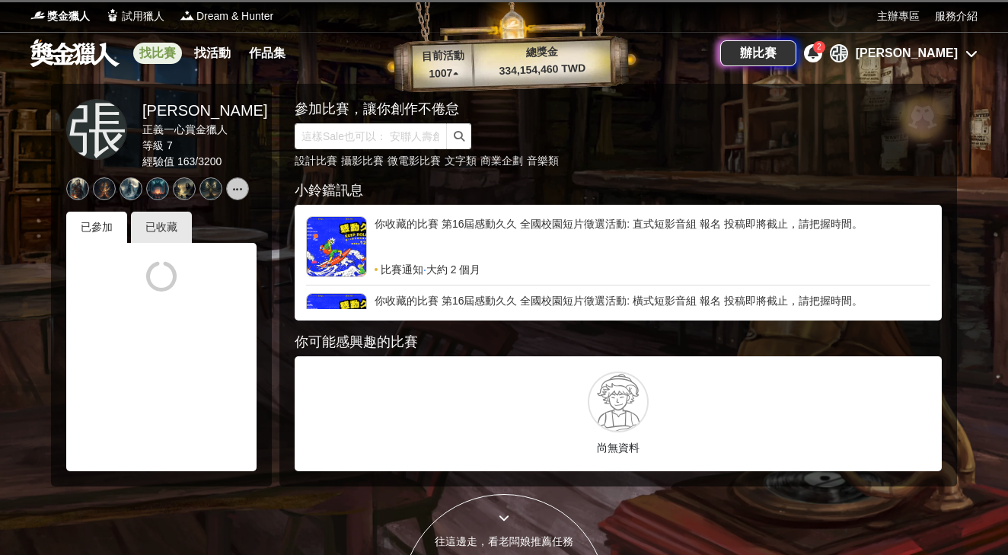
click at [145, 49] on link "找比賽" at bounding box center [157, 53] width 49 height 21
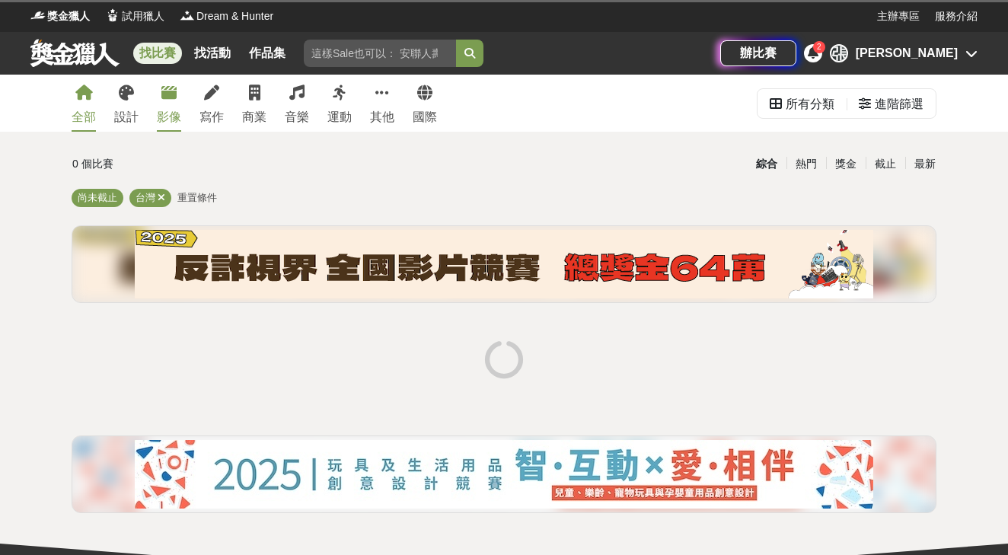
click at [173, 113] on div "影像" at bounding box center [169, 117] width 24 height 18
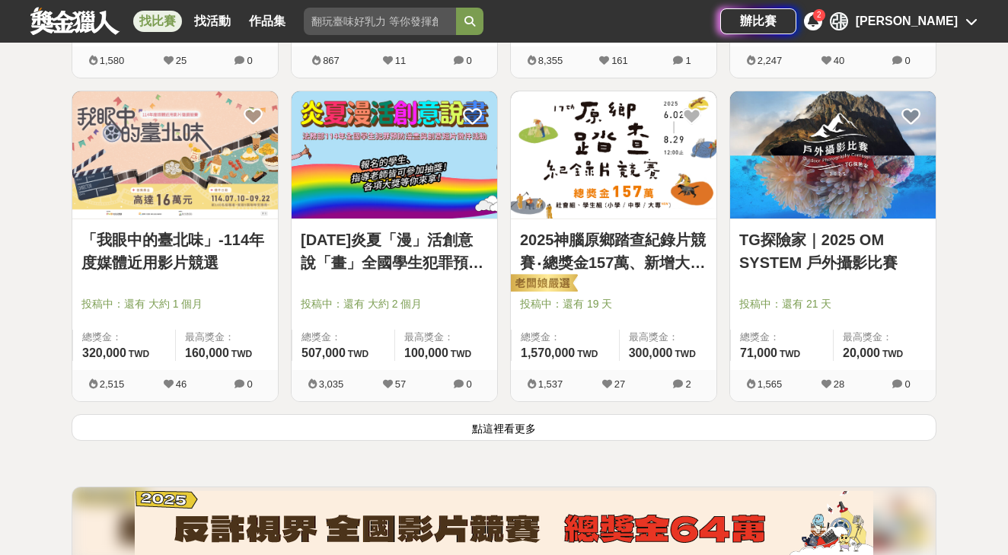
scroll to position [1869, 0]
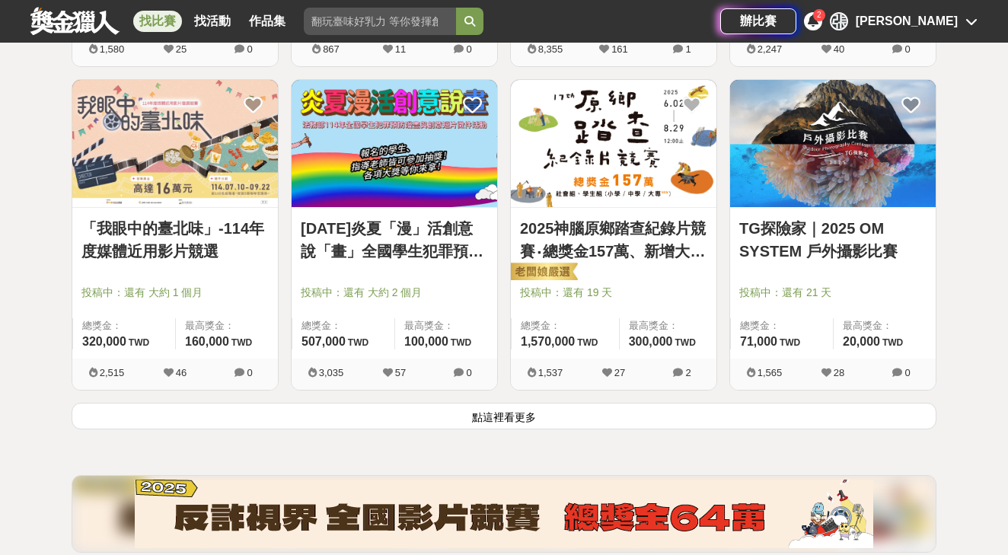
click at [466, 422] on button "點這裡看更多" at bounding box center [504, 416] width 864 height 27
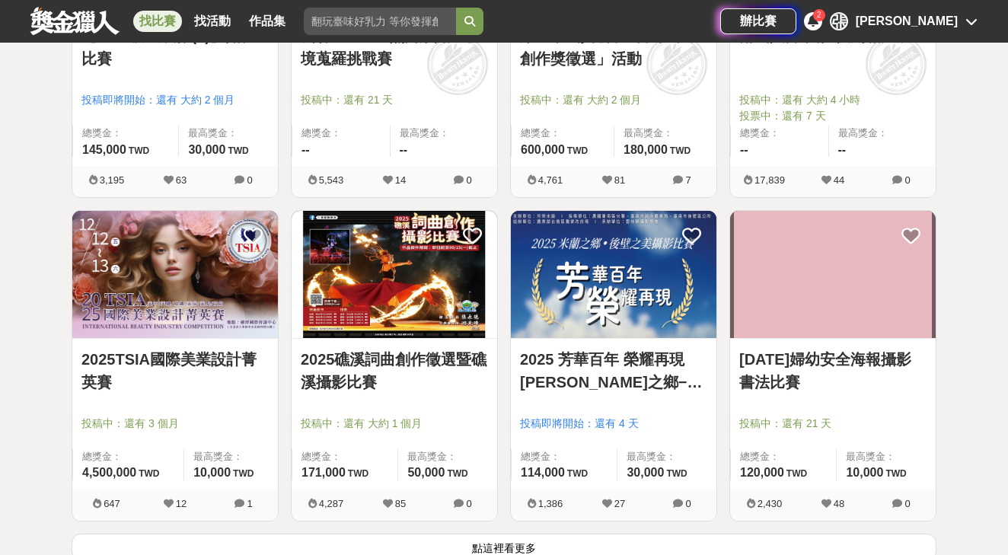
scroll to position [3698, 0]
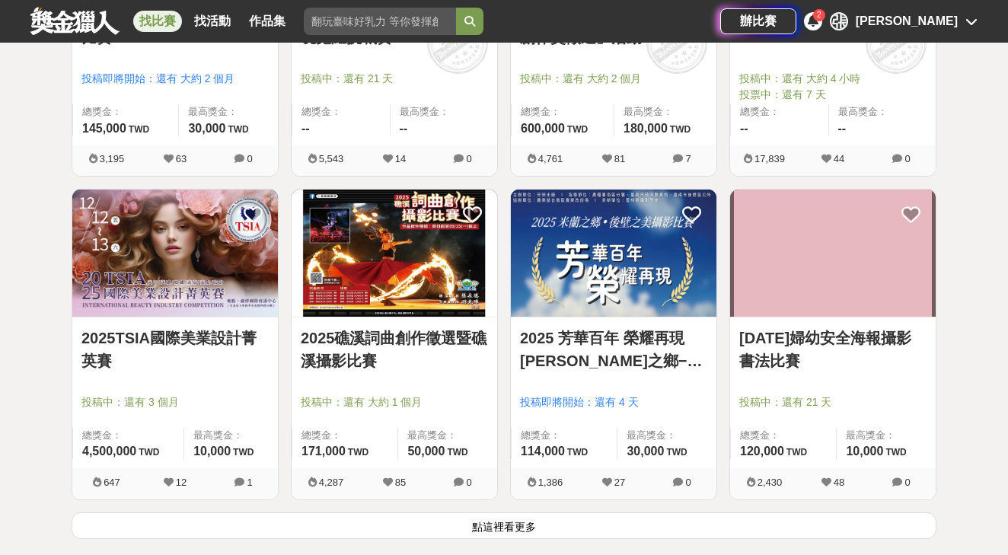
click at [501, 514] on button "點這裡看更多" at bounding box center [504, 525] width 864 height 27
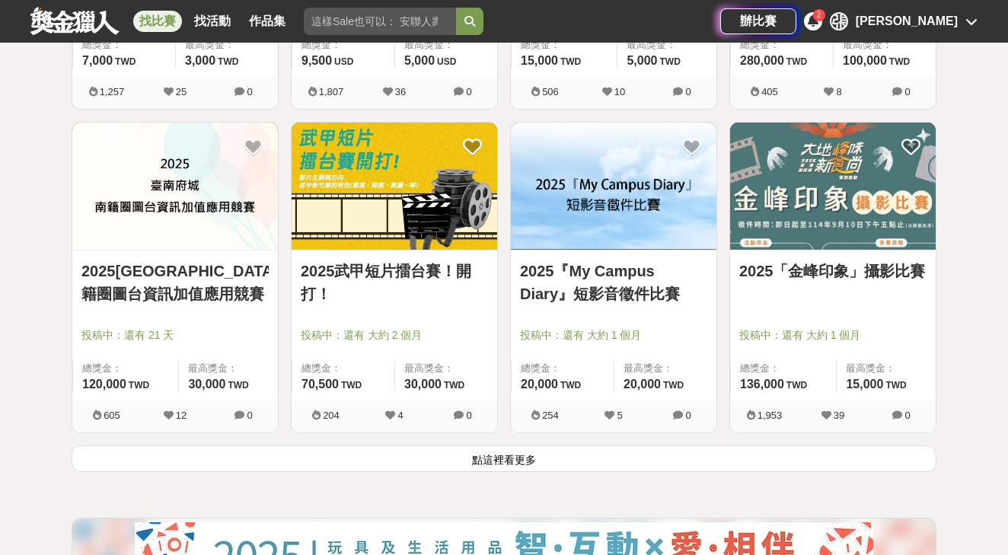
click at [506, 454] on button "點這裡看更多" at bounding box center [504, 458] width 864 height 27
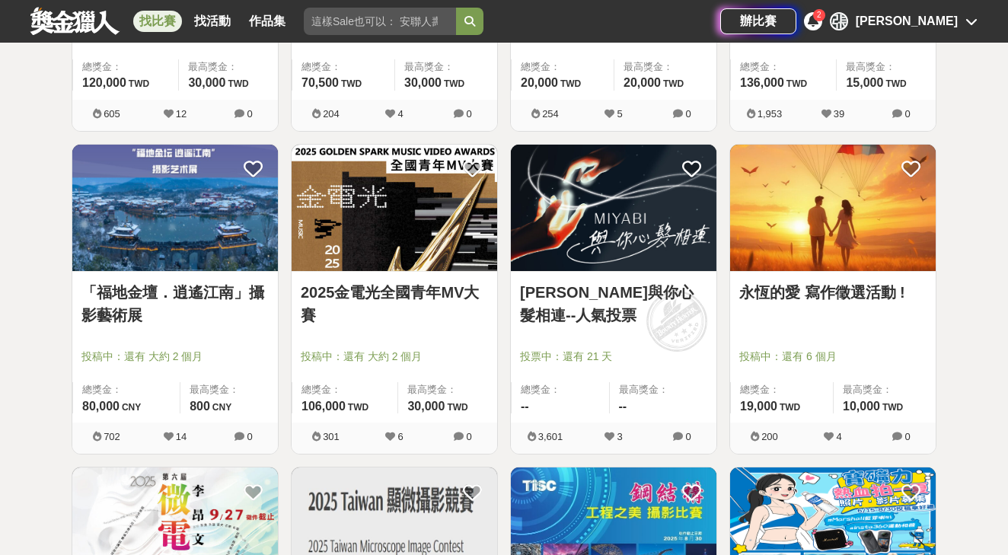
scroll to position [6009, 0]
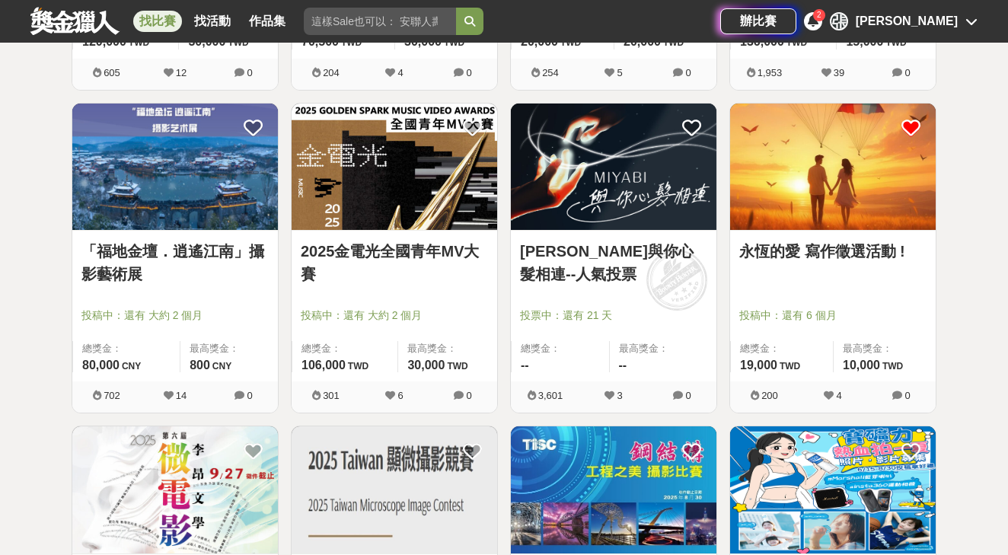
click at [915, 124] on icon at bounding box center [910, 128] width 19 height 19
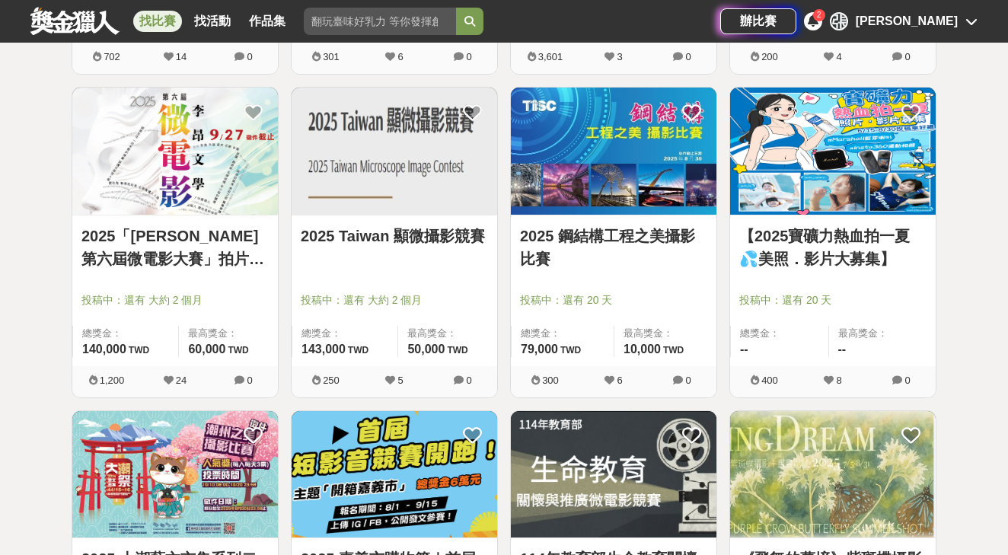
scroll to position [6386, 1]
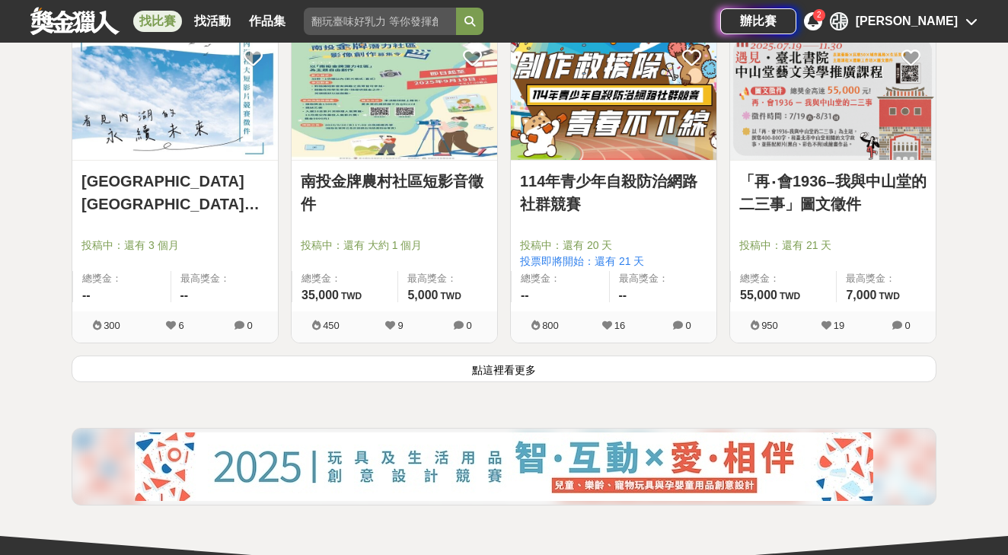
click at [645, 360] on button "點這裡看更多" at bounding box center [504, 368] width 864 height 27
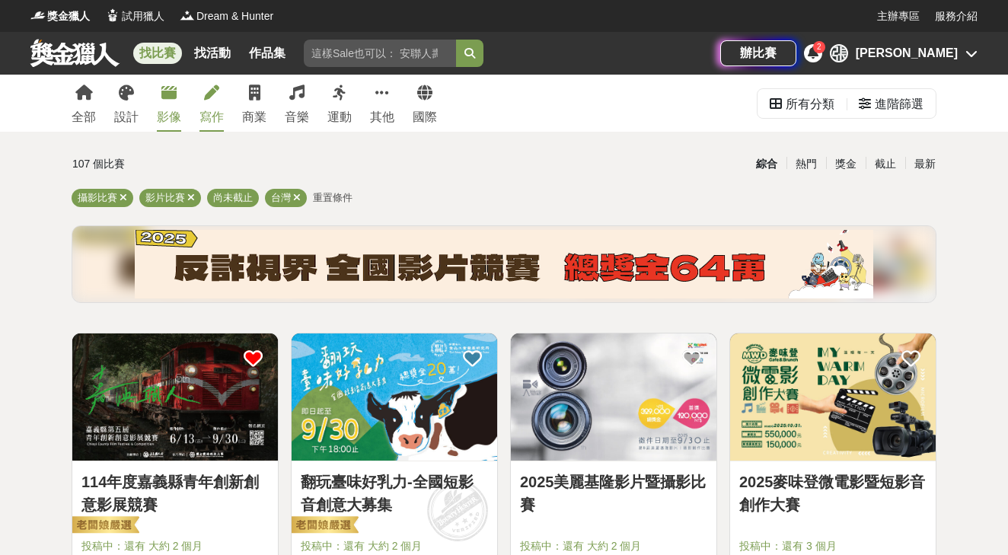
click at [206, 123] on div "寫作" at bounding box center [211, 117] width 24 height 18
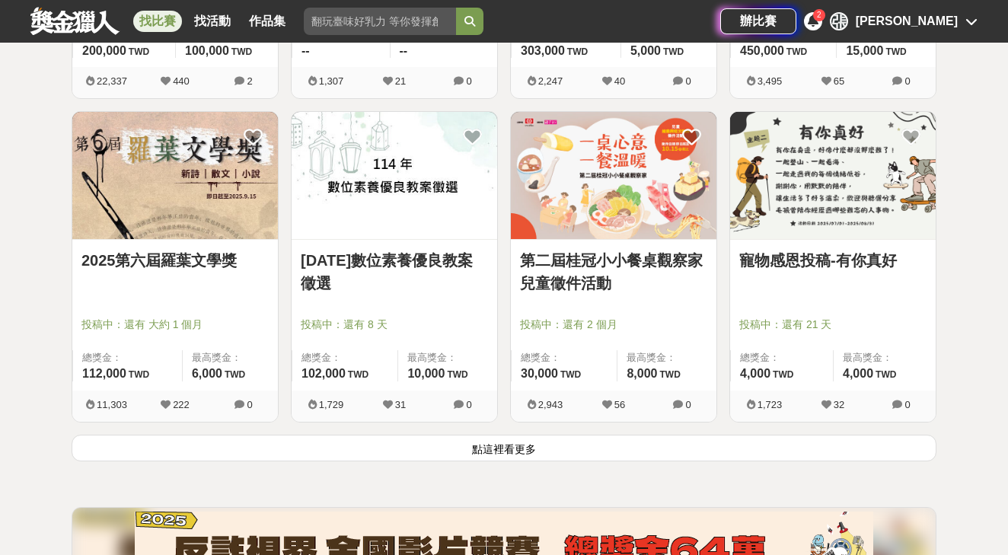
scroll to position [1839, 0]
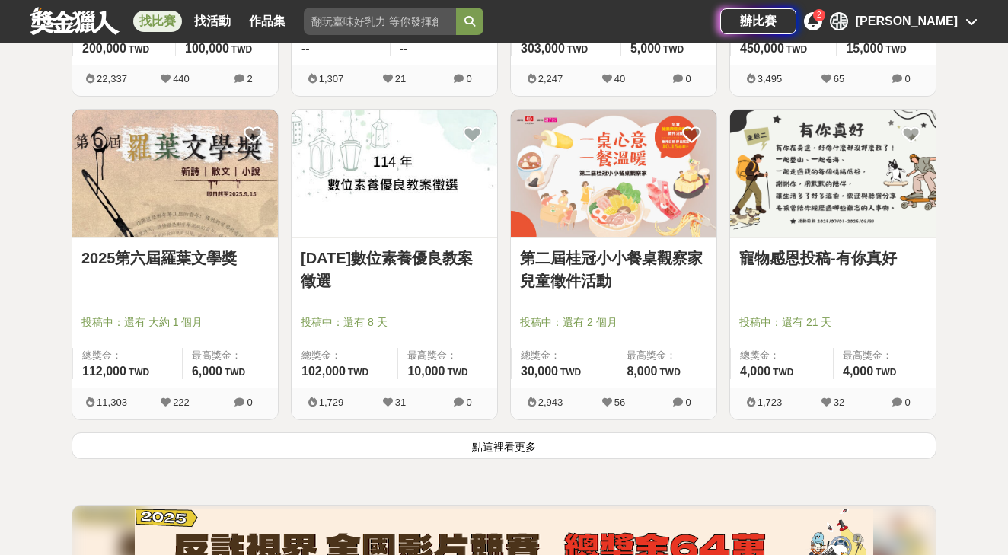
click at [244, 441] on button "點這裡看更多" at bounding box center [504, 445] width 864 height 27
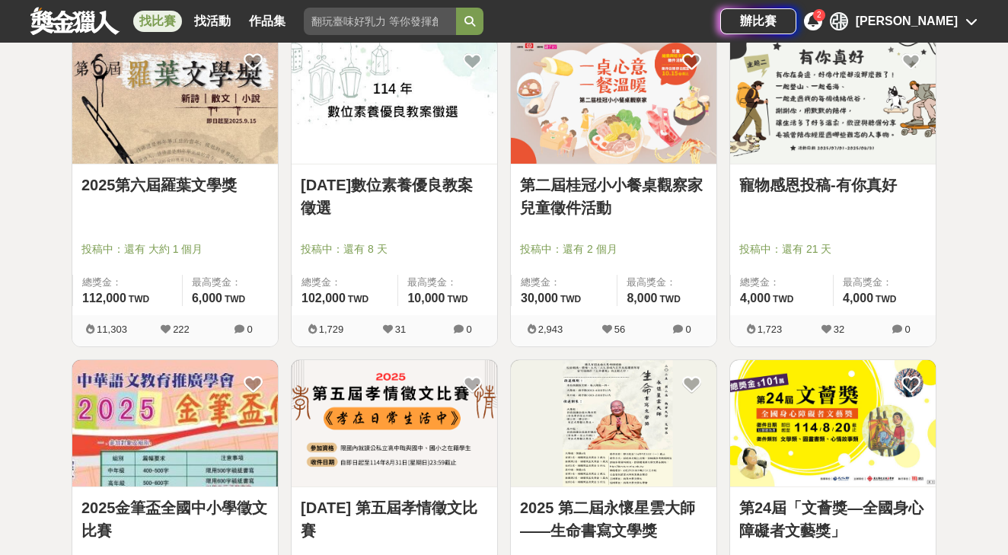
scroll to position [1919, 0]
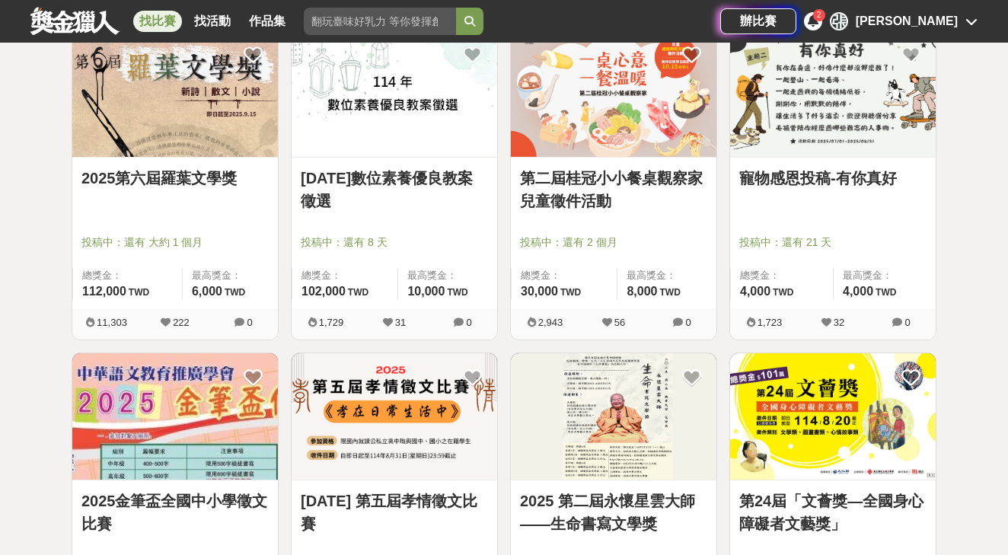
click at [234, 173] on link "2025第六屆羅葉文學獎" at bounding box center [174, 178] width 187 height 23
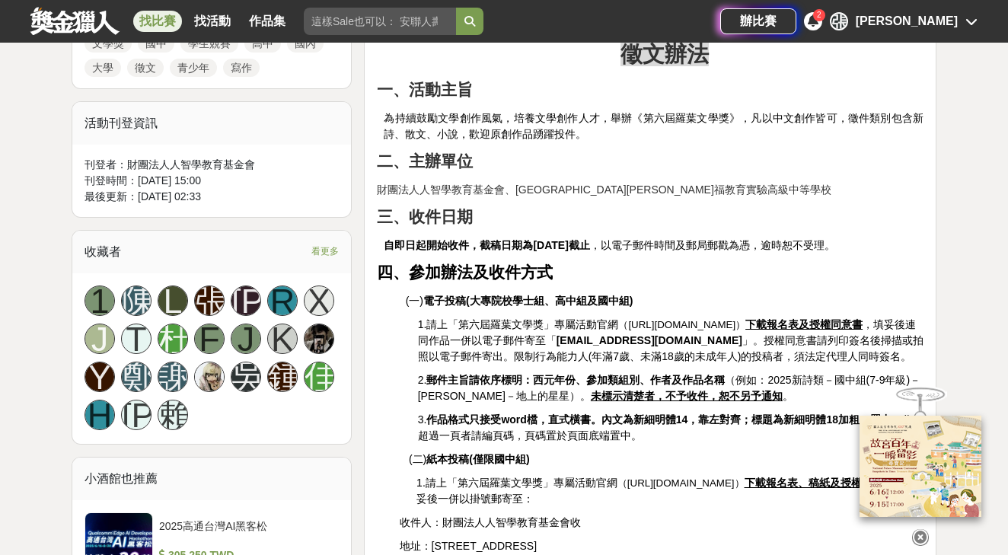
scroll to position [772, 0]
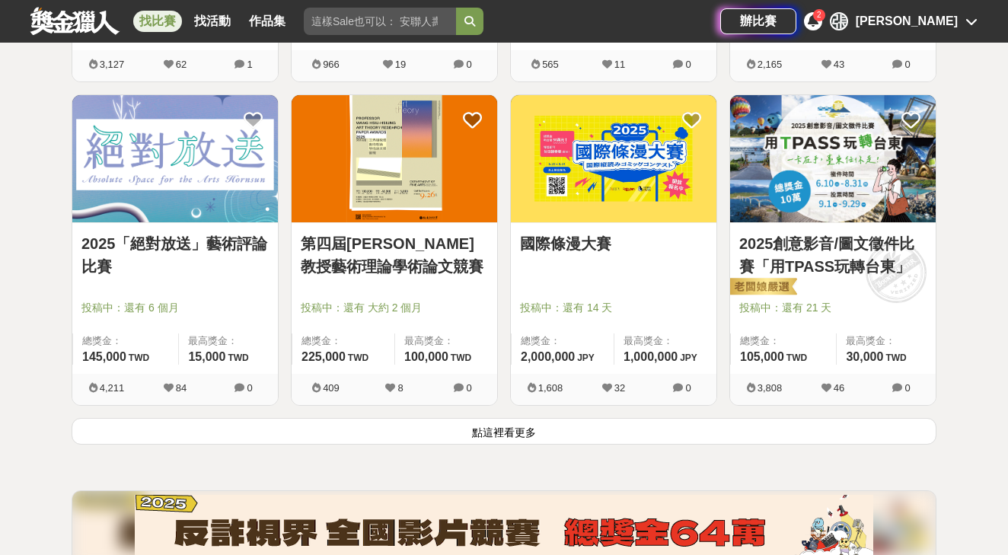
scroll to position [3795, 0]
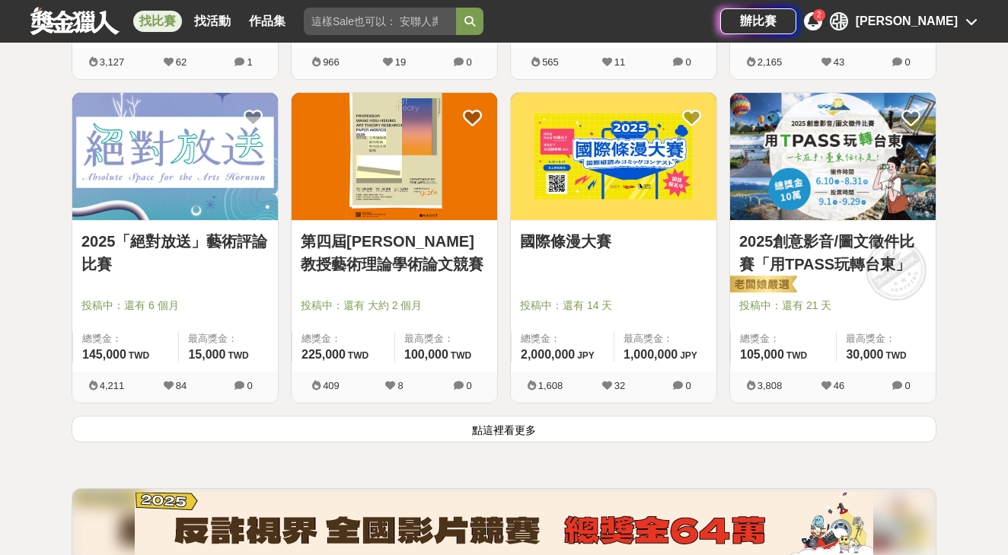
click at [222, 430] on button "點這裡看更多" at bounding box center [504, 429] width 864 height 27
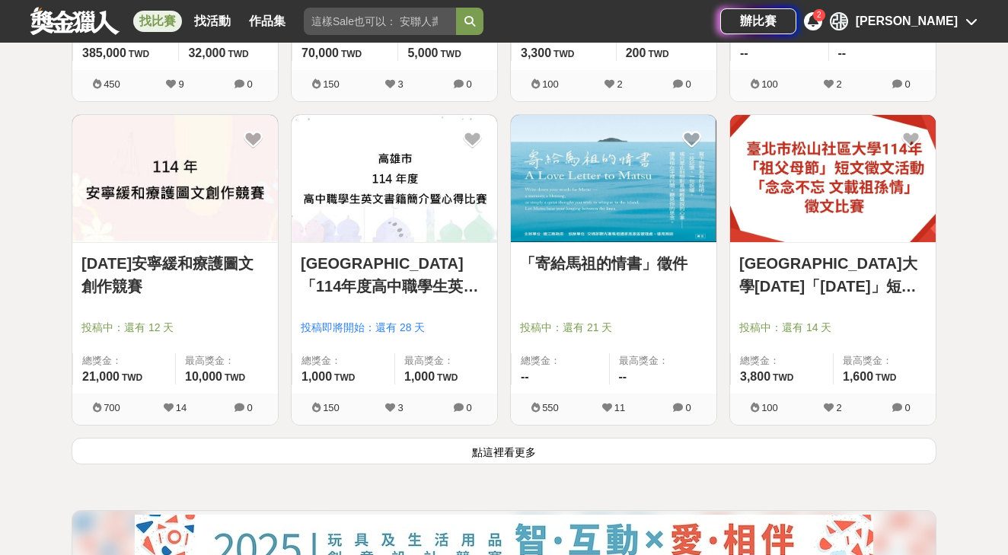
scroll to position [5714, 0]
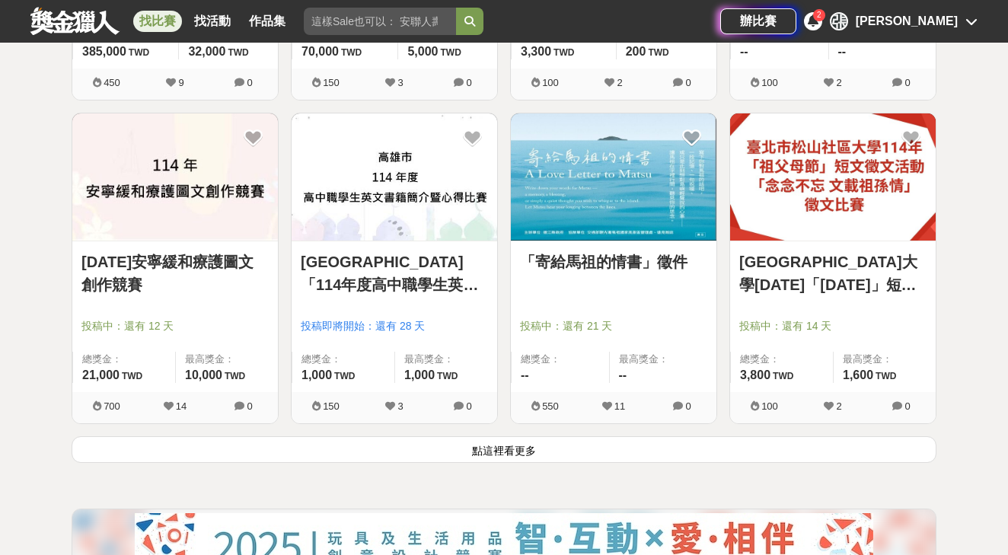
click at [209, 447] on button "點這裡看更多" at bounding box center [504, 449] width 864 height 27
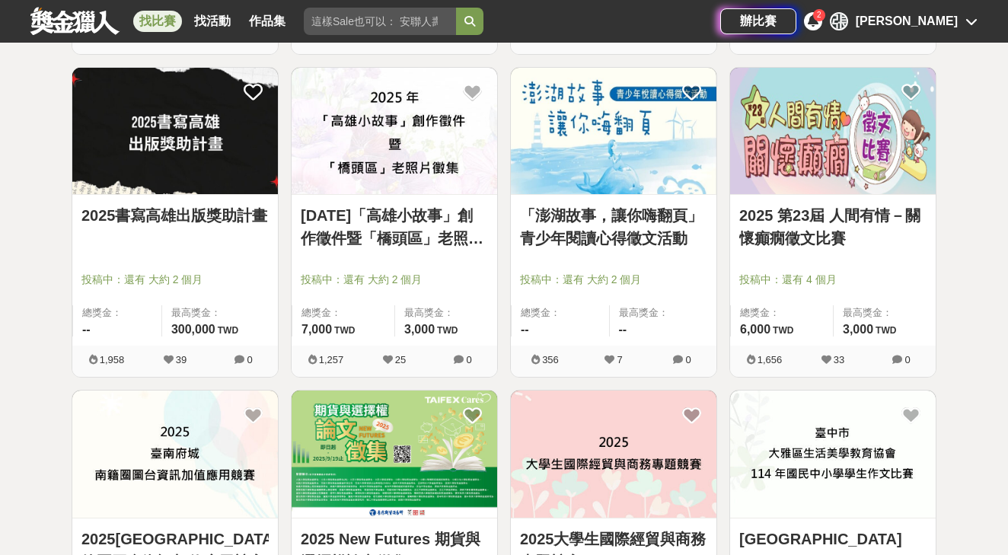
scroll to position [3872, 0]
